Goal: Transaction & Acquisition: Download file/media

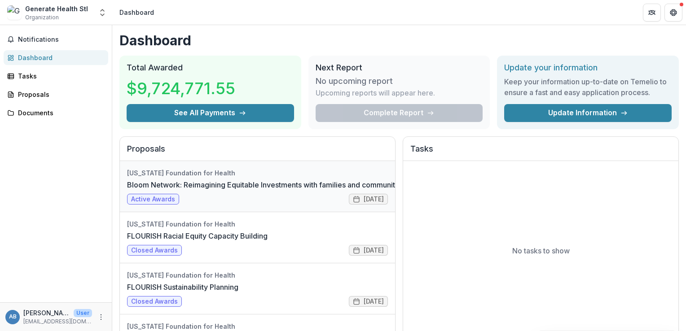
click at [276, 190] on link "Bloom Network: Reimagining Equitable Investments with families and communities …" at bounding box center [288, 184] width 323 height 11
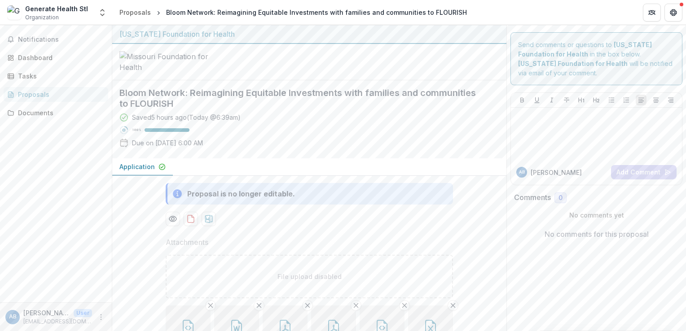
scroll to position [9, 0]
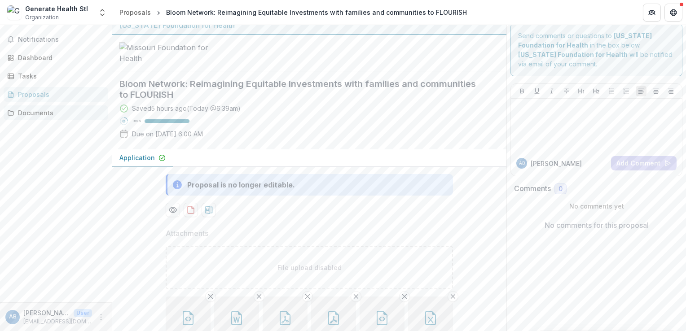
click at [52, 109] on div "Documents" at bounding box center [59, 112] width 83 height 9
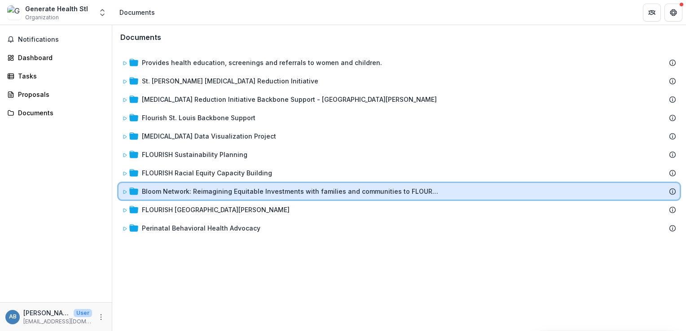
click at [126, 191] on icon at bounding box center [124, 191] width 5 height 5
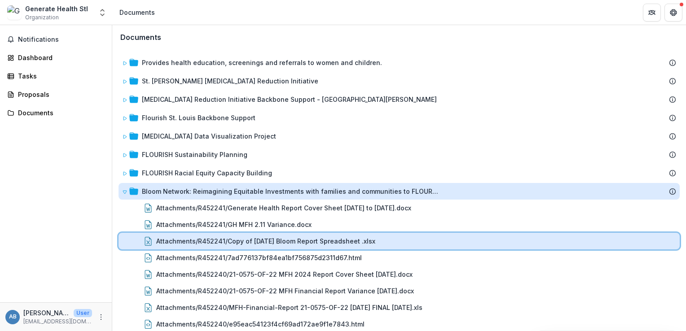
click at [173, 245] on div "Attachments/R452241/Copy of [DATE] Bloom Report Spreadsheet .xlsx" at bounding box center [398, 241] width 561 height 17
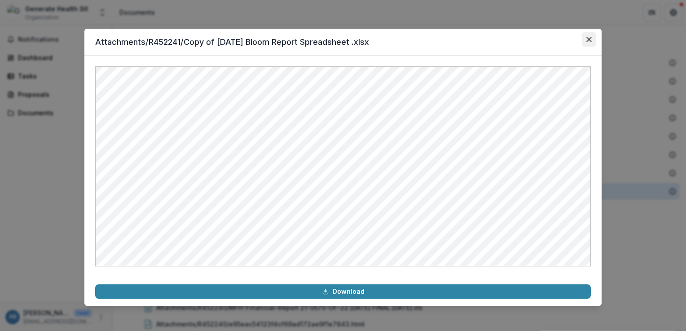
click at [585, 41] on button "Close" at bounding box center [589, 39] width 14 height 14
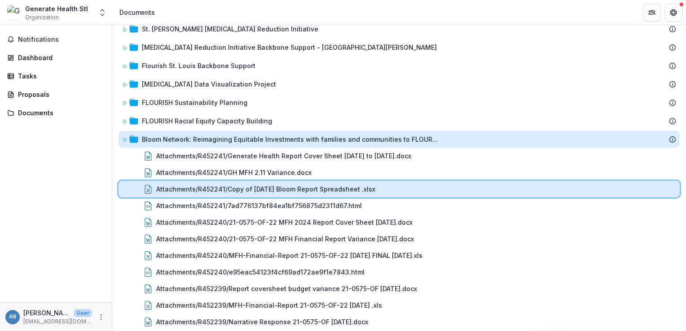
scroll to position [52, 0]
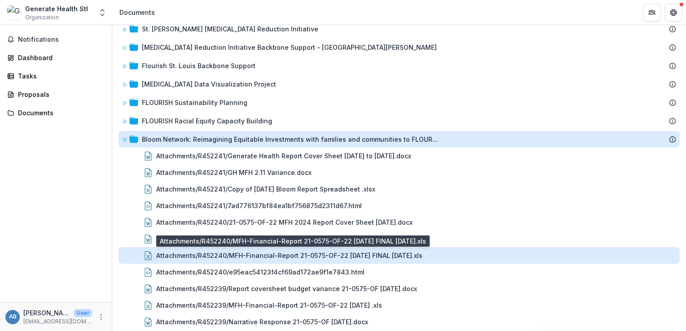
click at [359, 252] on div "Attachments/R452240/MFH-Financial-Report 21-0575-OF-22 [DATE] FINAL [DATE].xls" at bounding box center [289, 255] width 266 height 9
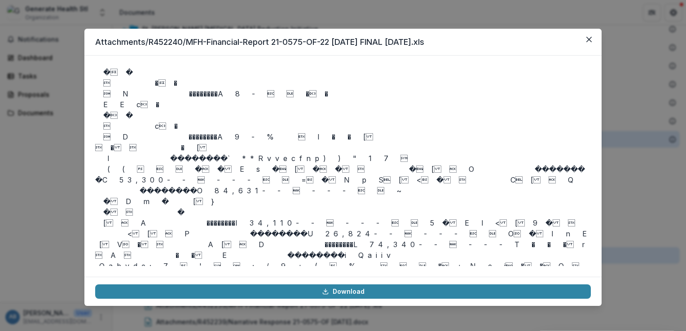
scroll to position [3103, 0]
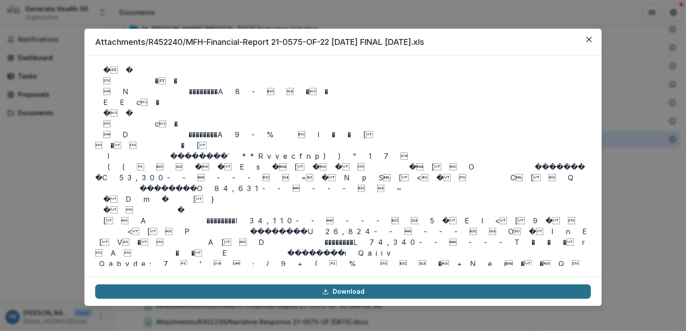
click at [336, 294] on link "Download" at bounding box center [342, 292] width 495 height 14
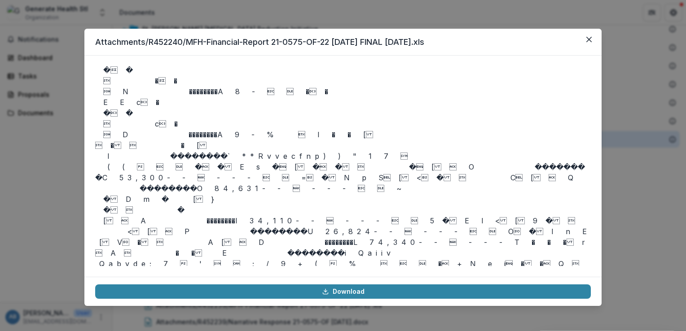
click at [436, 47] on header "Attachments/R452240/MFH-Financial-Report 21-0575-OF-22 [DATE] FINAL [DATE].xls" at bounding box center [342, 42] width 517 height 27
click at [590, 38] on icon "Close" at bounding box center [588, 39] width 5 height 5
